Goal: Check status: Check status

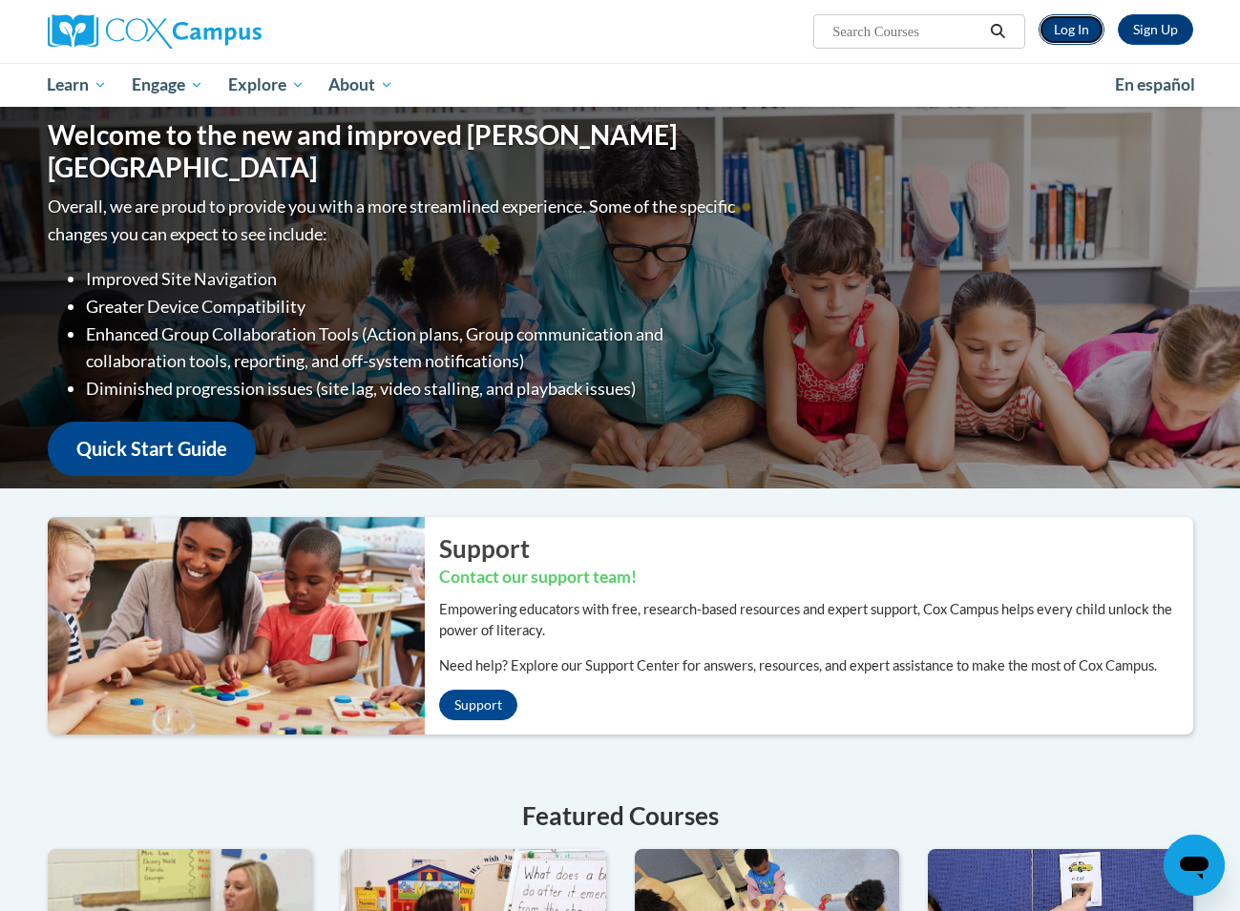
click at [1083, 27] on link "Log In" at bounding box center [1071, 29] width 66 height 31
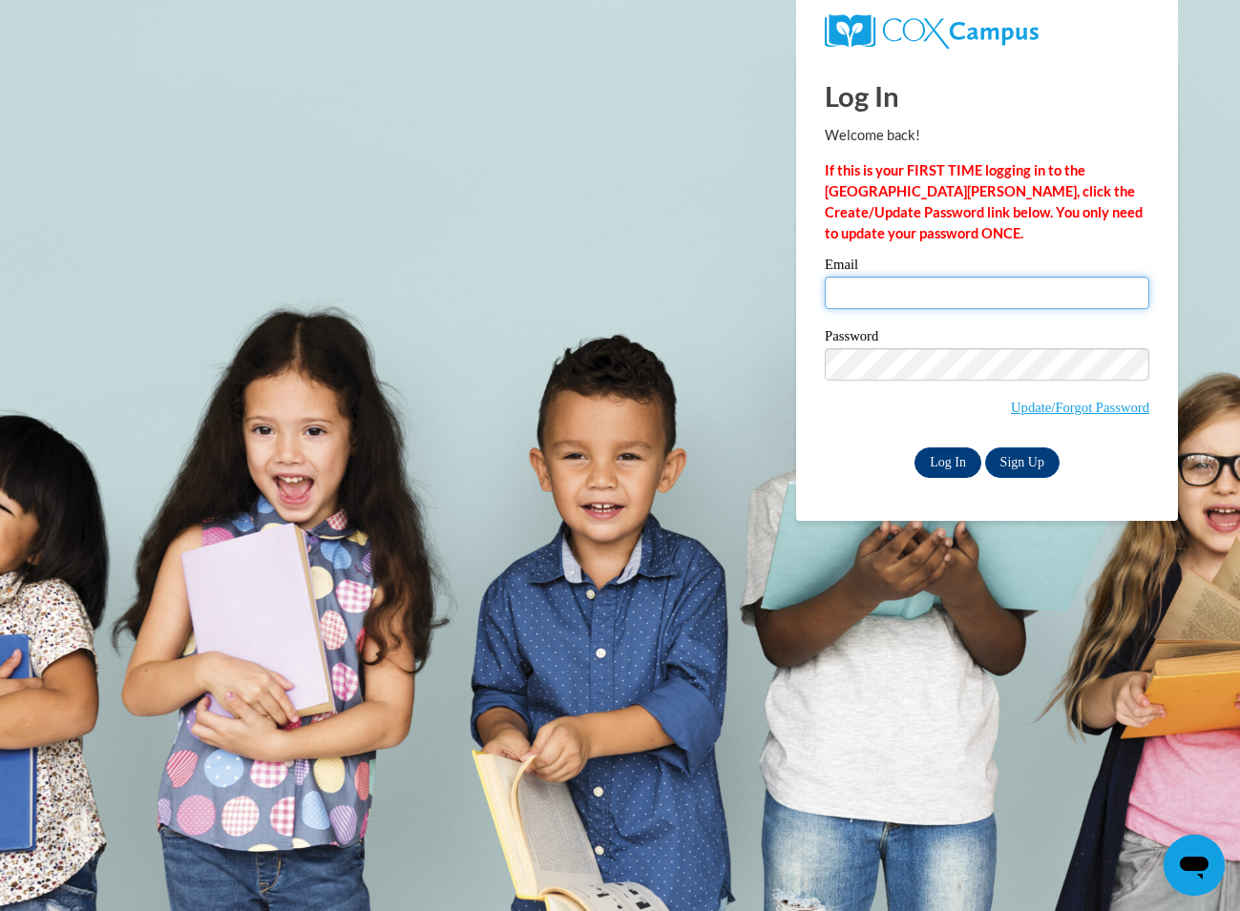
type input "ralphsius@yahoo.com"
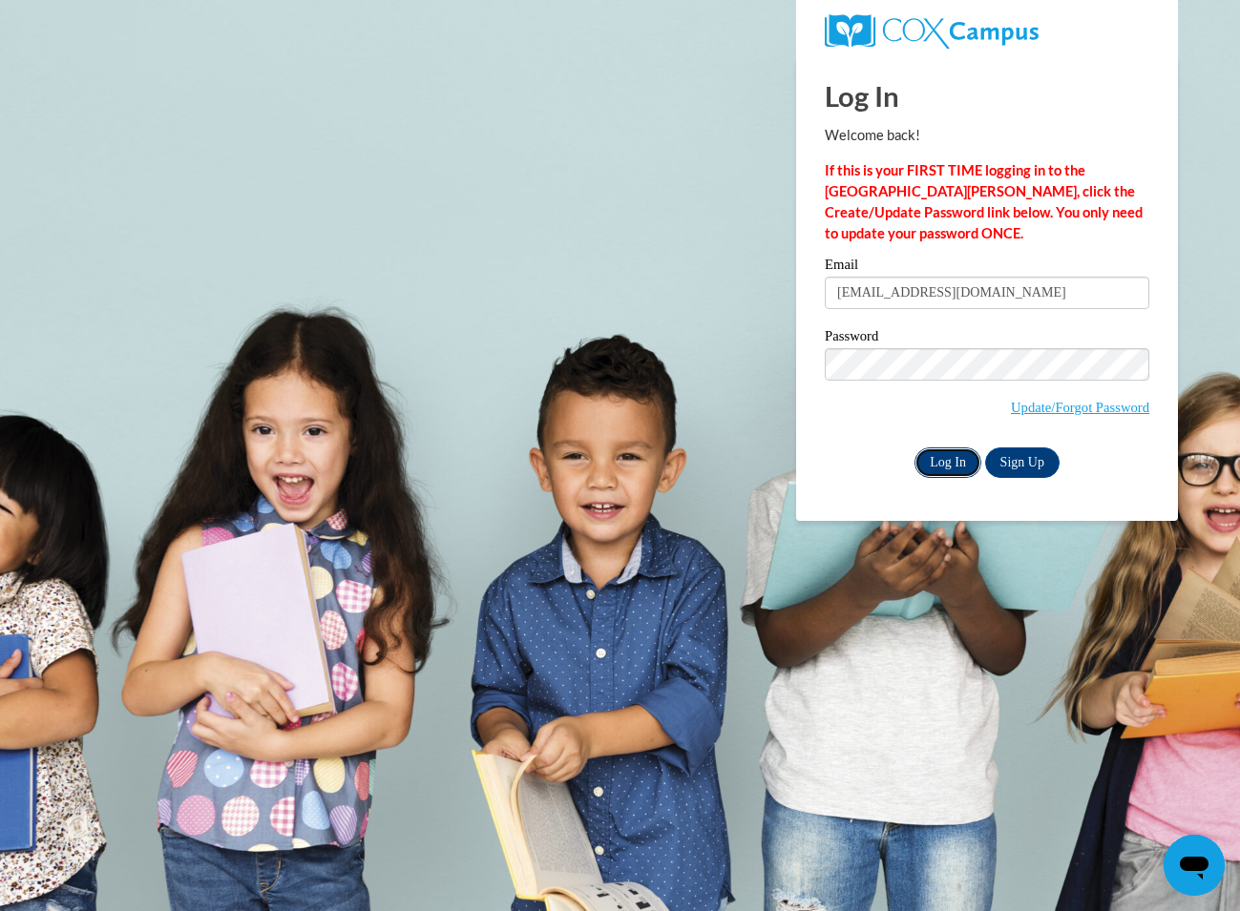
click at [957, 464] on input "Log In" at bounding box center [947, 463] width 67 height 31
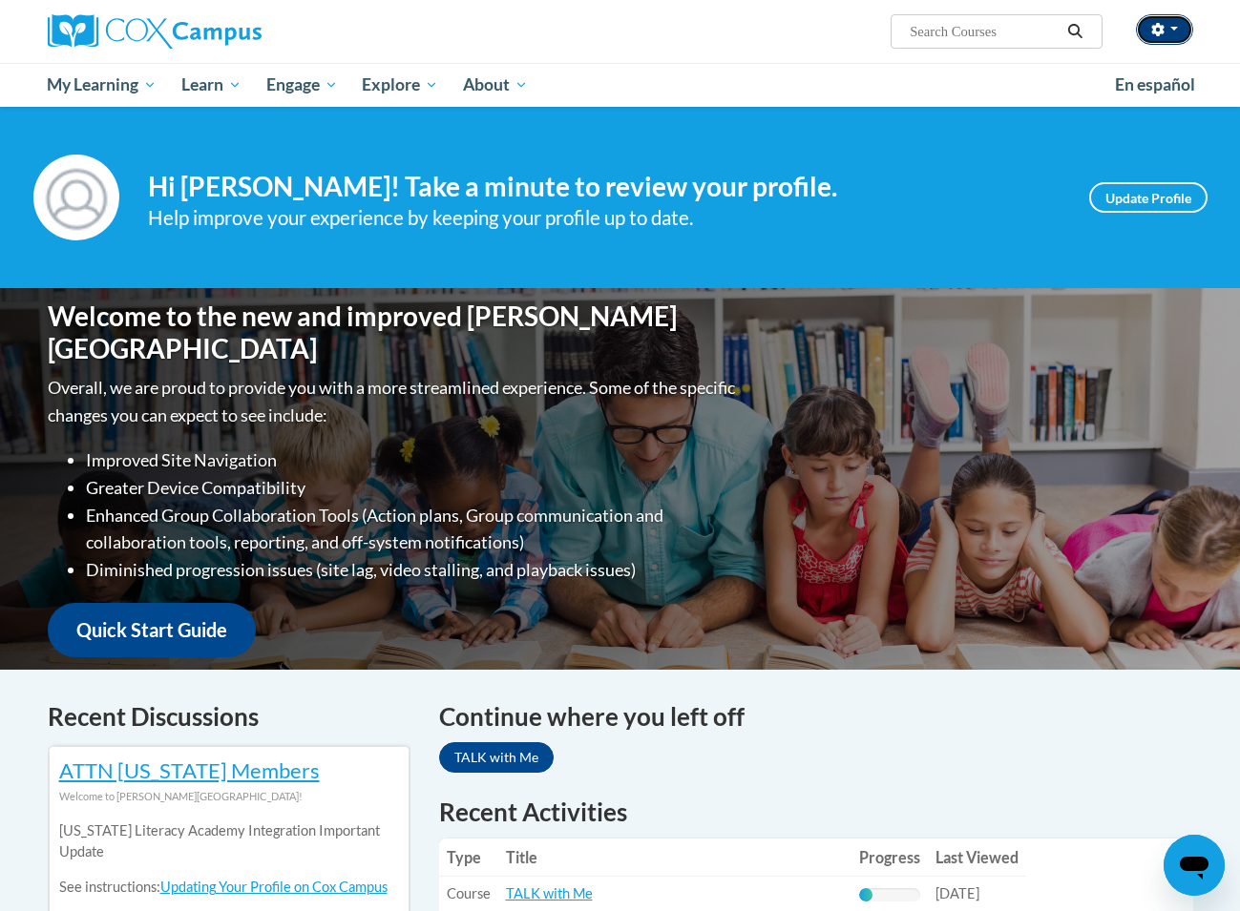
click at [1191, 32] on button "button" at bounding box center [1164, 29] width 57 height 31
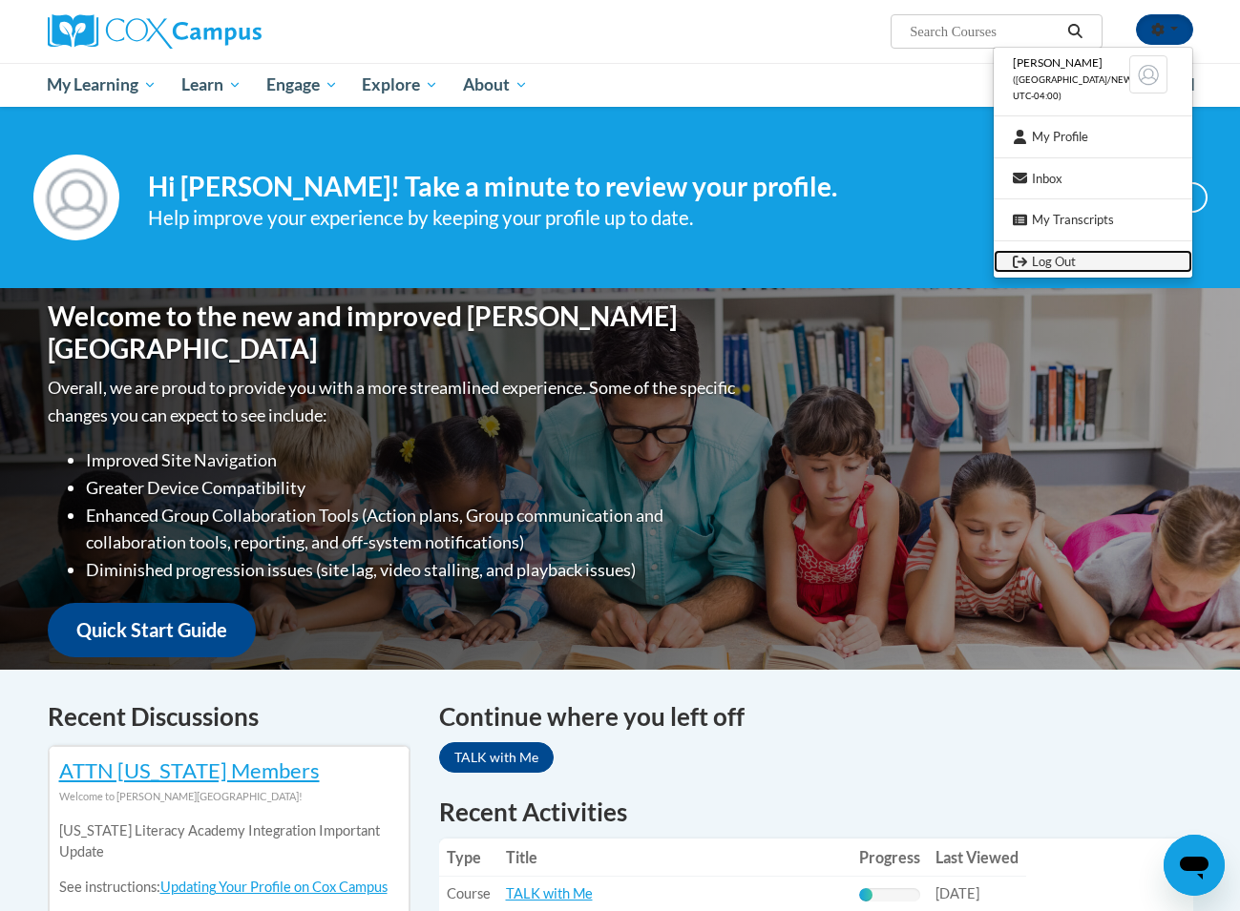
click at [1018, 262] on icon "Logout" at bounding box center [1020, 262] width 14 height 14
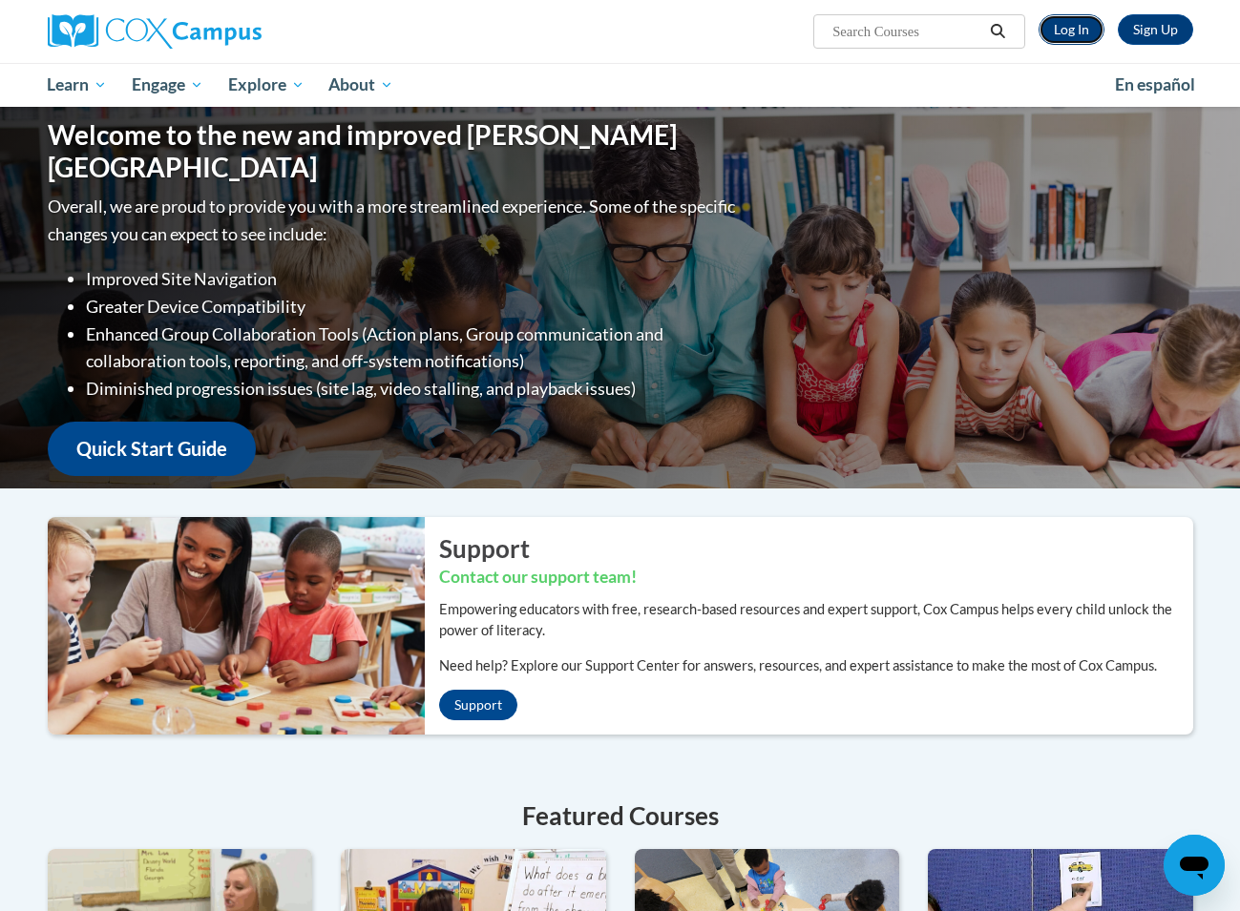
click at [1050, 30] on link "Log In" at bounding box center [1071, 29] width 66 height 31
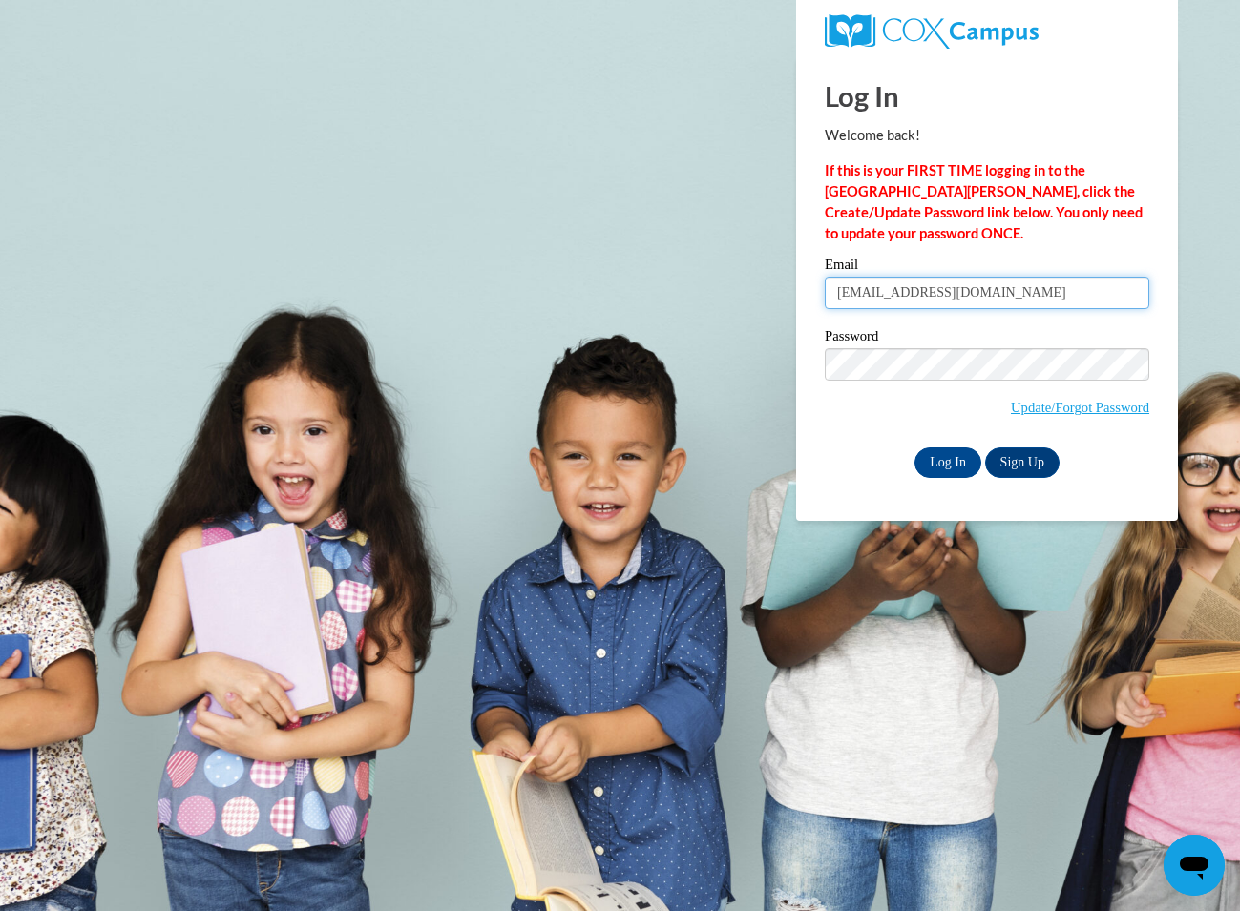
click at [1000, 284] on input "ralphsius@yahoo.com" at bounding box center [987, 293] width 324 height 32
type input "siusralph464@gmail.com"
click at [951, 459] on input "Log In" at bounding box center [947, 463] width 67 height 31
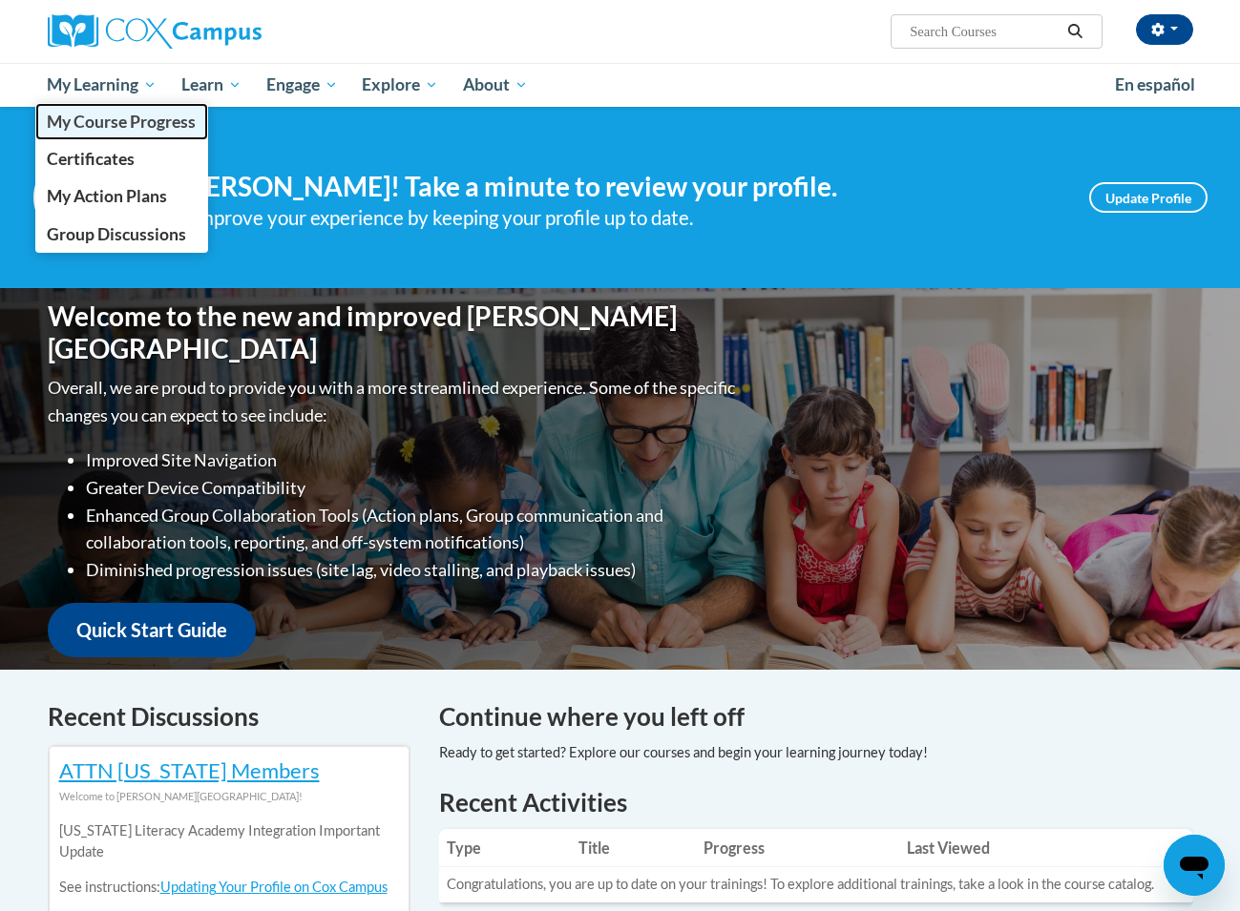
click at [75, 128] on span "My Course Progress" at bounding box center [121, 122] width 149 height 20
